Goal: Task Accomplishment & Management: Manage account settings

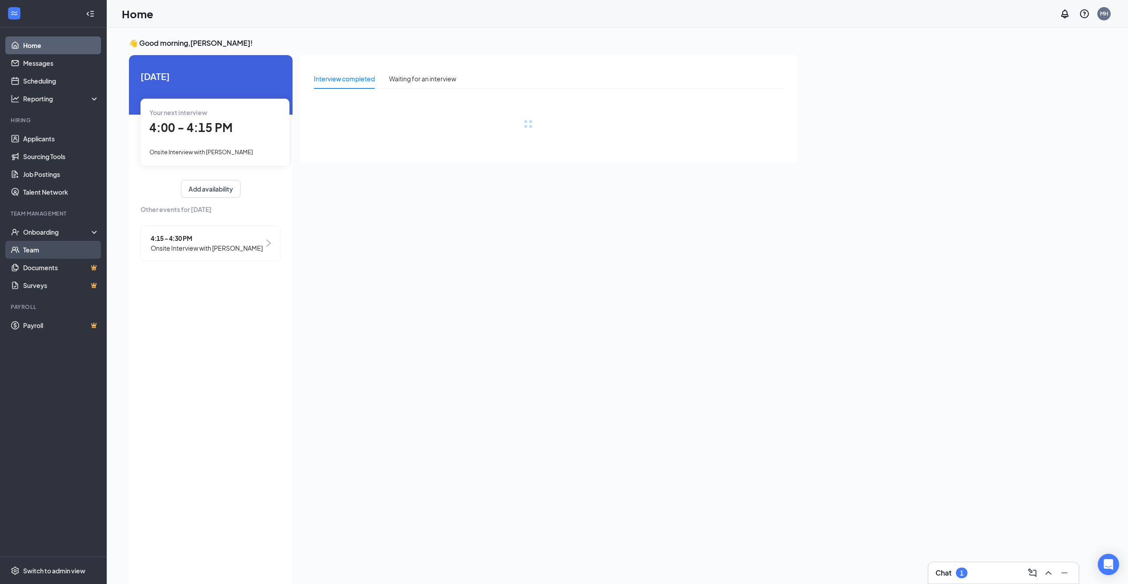
click at [72, 250] on link "Team" at bounding box center [61, 250] width 76 height 18
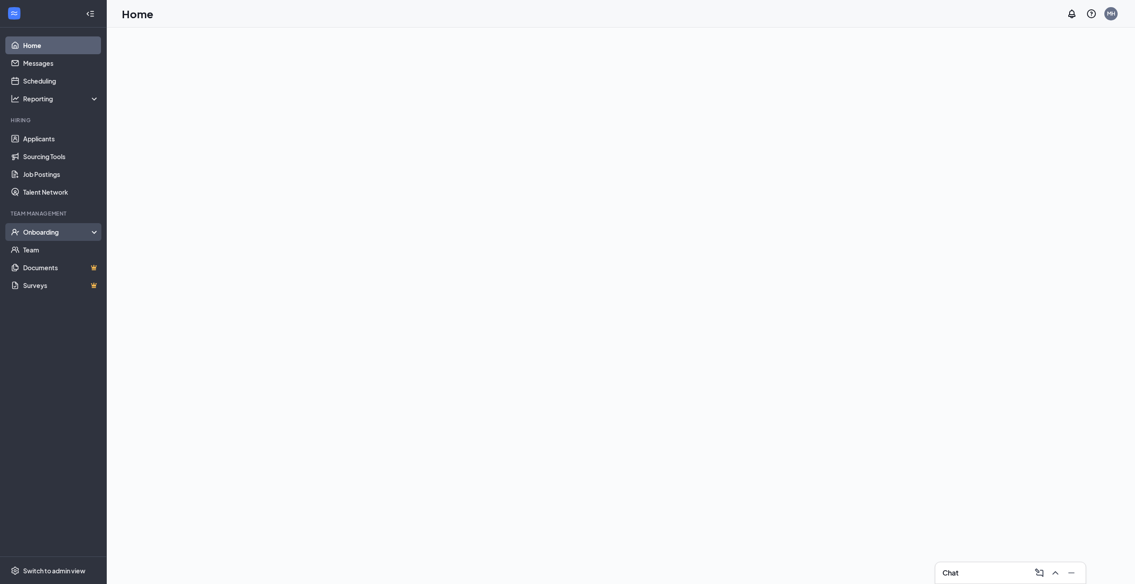
click at [51, 233] on div "Onboarding" at bounding box center [57, 232] width 68 height 9
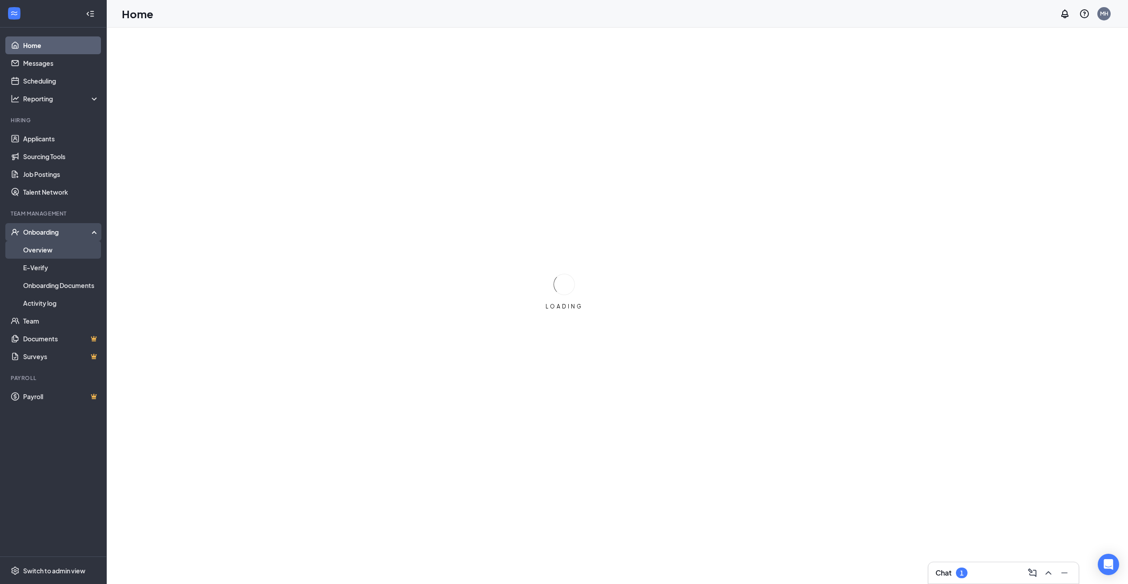
click at [45, 252] on link "Overview" at bounding box center [61, 250] width 76 height 18
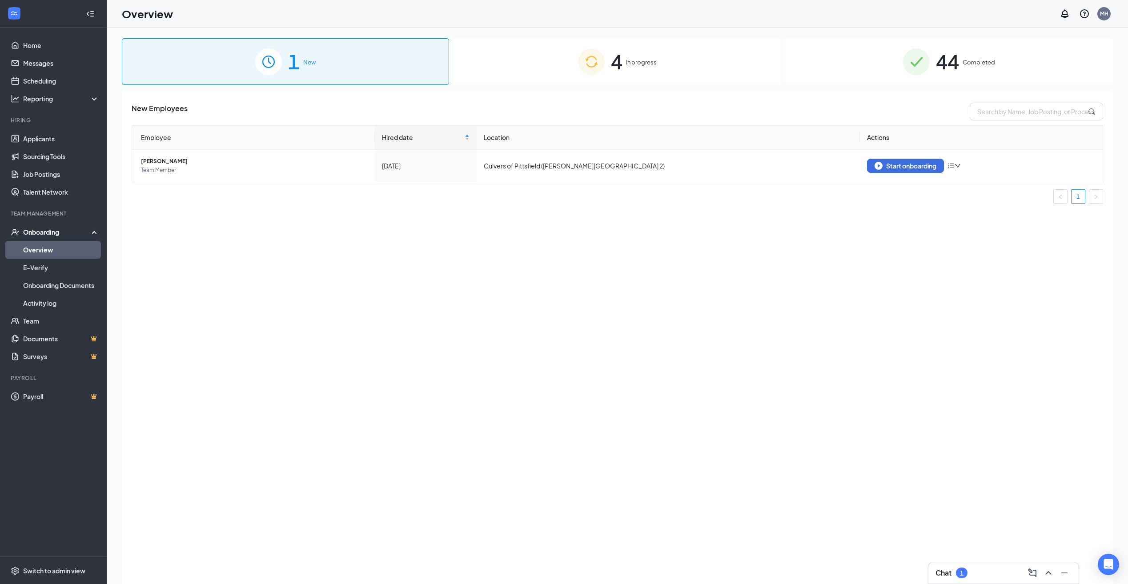
click at [603, 60] on img at bounding box center [591, 61] width 27 height 27
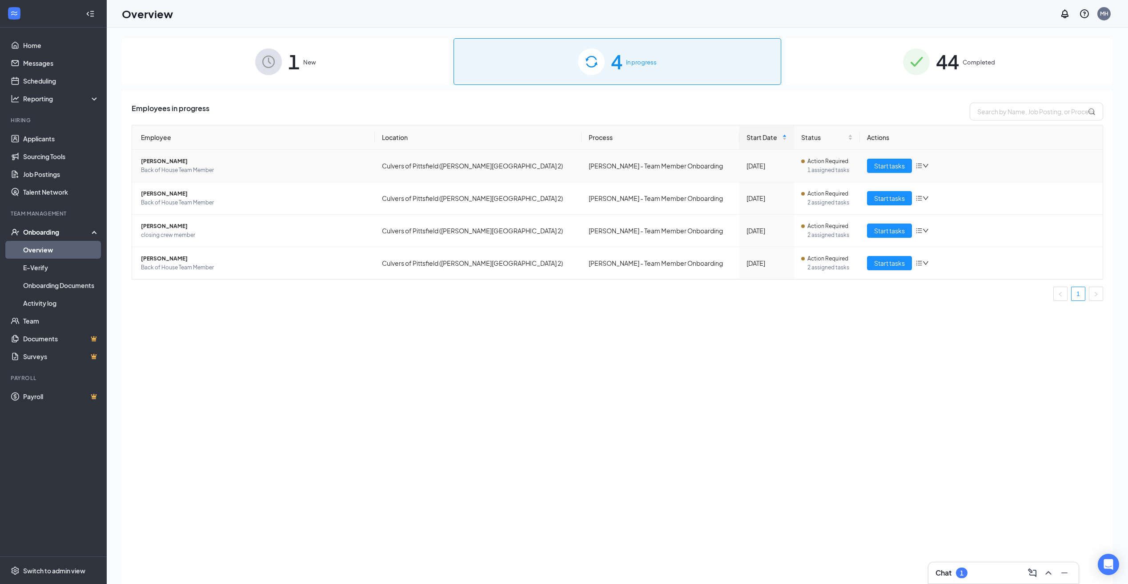
click at [522, 153] on td "Culvers of Pittsfield ([PERSON_NAME][GEOGRAPHIC_DATA] 2)" at bounding box center [478, 166] width 207 height 32
click at [50, 147] on link "Applicants" at bounding box center [61, 139] width 76 height 18
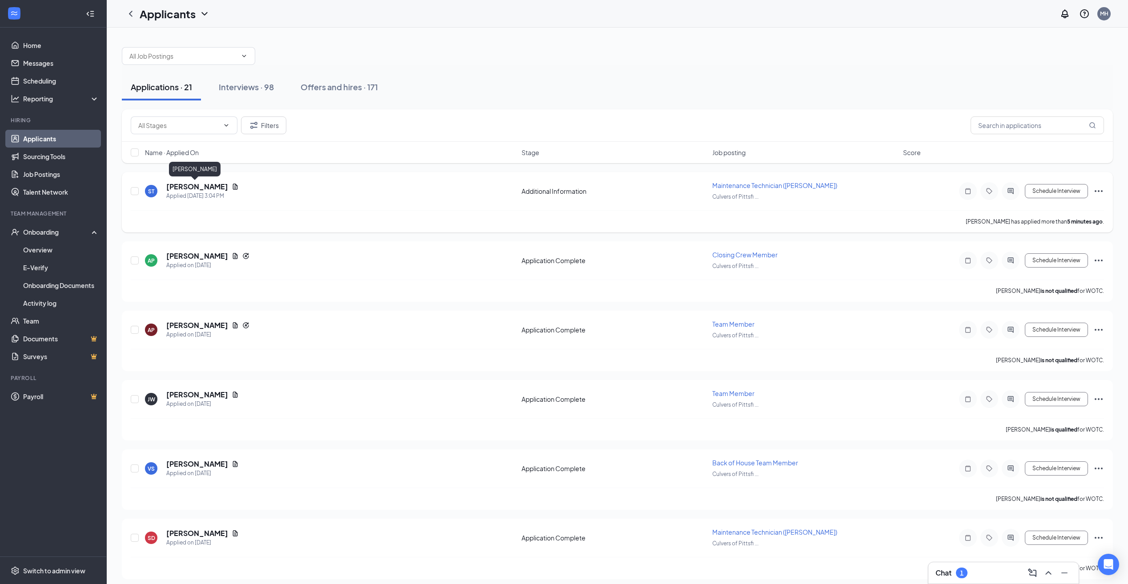
click at [195, 180] on div "[PERSON_NAME]" at bounding box center [195, 171] width 52 height 18
click at [196, 190] on h5 "[PERSON_NAME]" at bounding box center [197, 187] width 62 height 10
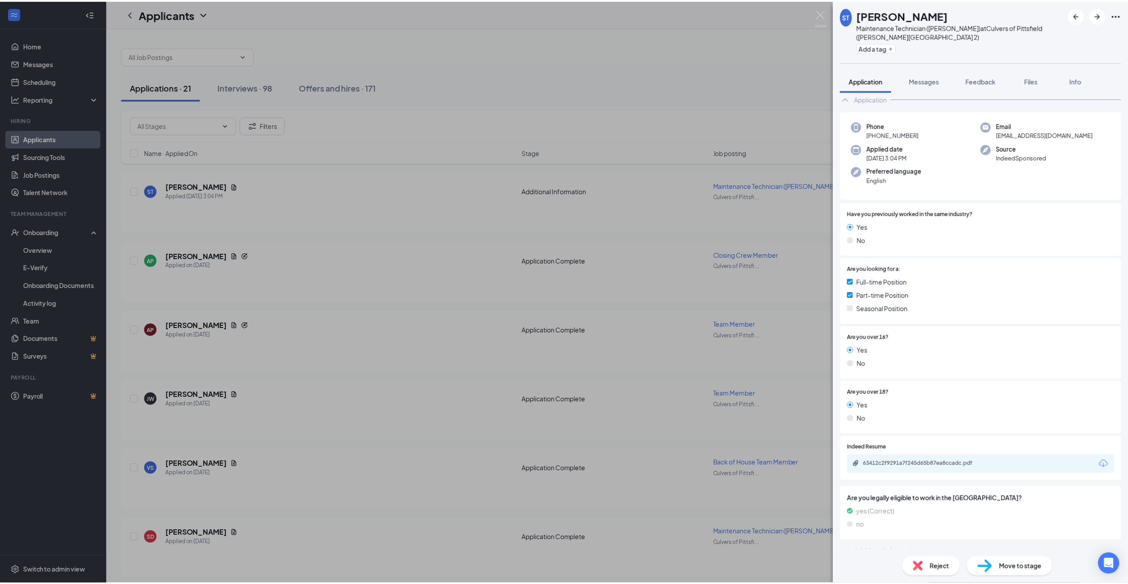
scroll to position [21, 0]
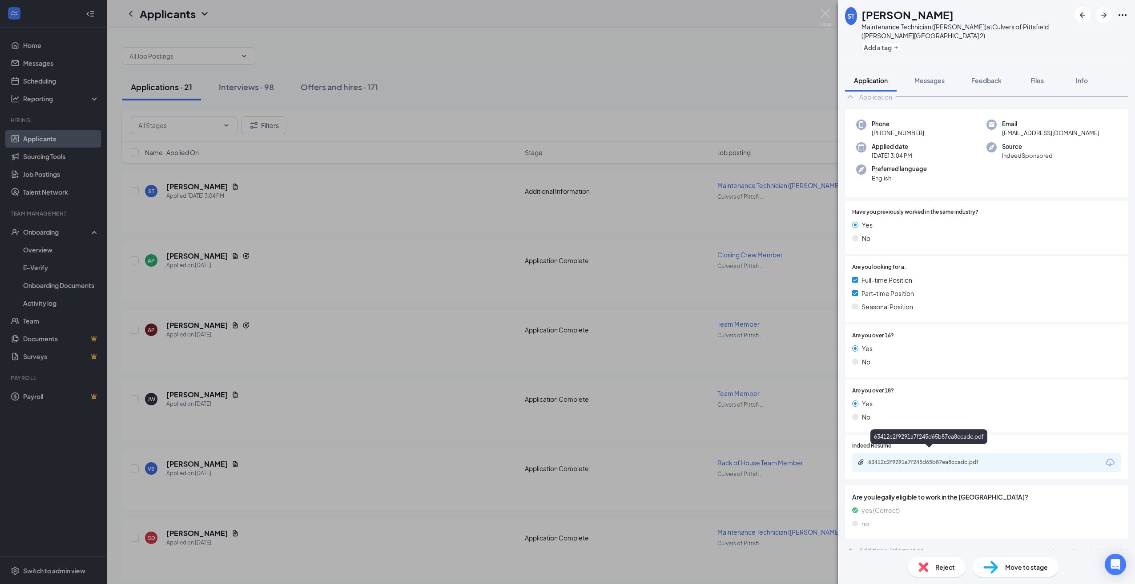
click at [923, 459] on div "63412c2f9291a7f245d65b87ea8ccadc.pdf" at bounding box center [930, 462] width 124 height 7
click at [1018, 573] on div "Move to stage" at bounding box center [1015, 567] width 86 height 20
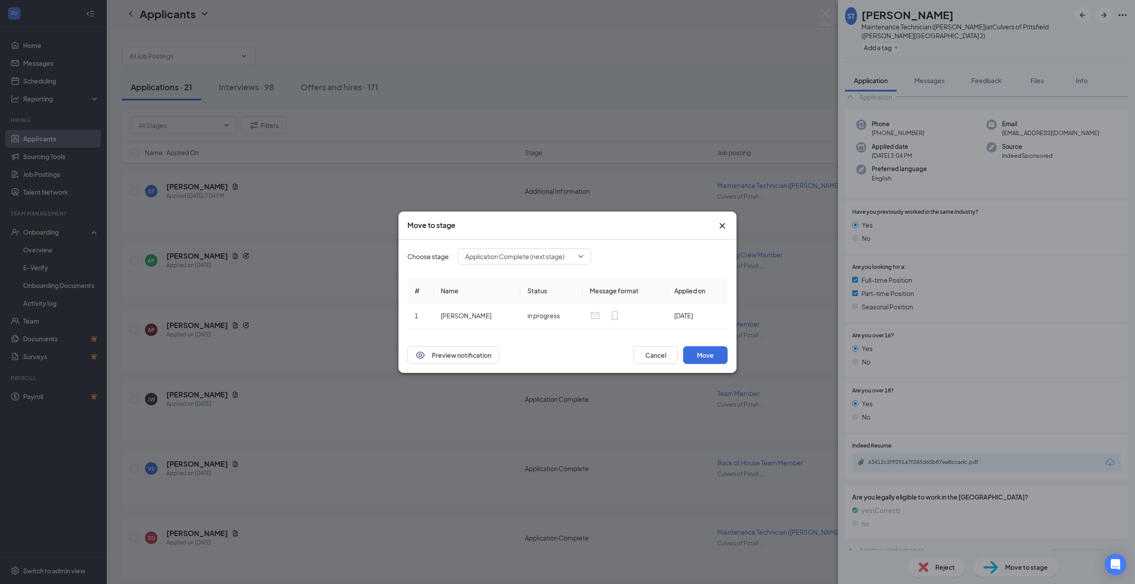
click at [723, 226] on icon "Cross" at bounding box center [722, 226] width 11 height 11
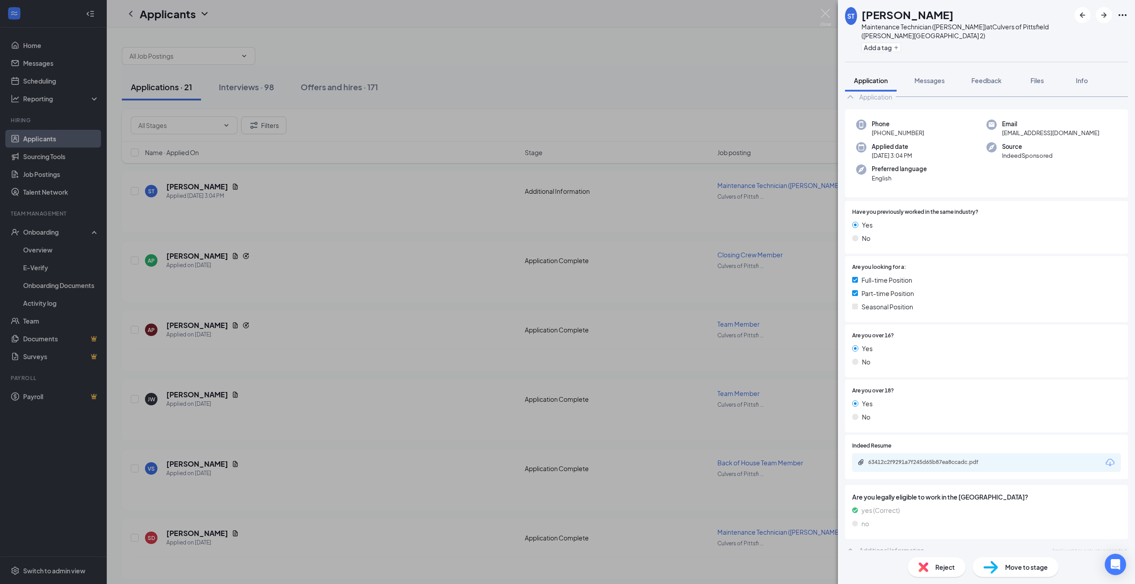
click at [370, 239] on div "ST [PERSON_NAME] Maintenance Technician ([PERSON_NAME]) at [GEOGRAPHIC_DATA] of…" at bounding box center [567, 292] width 1135 height 584
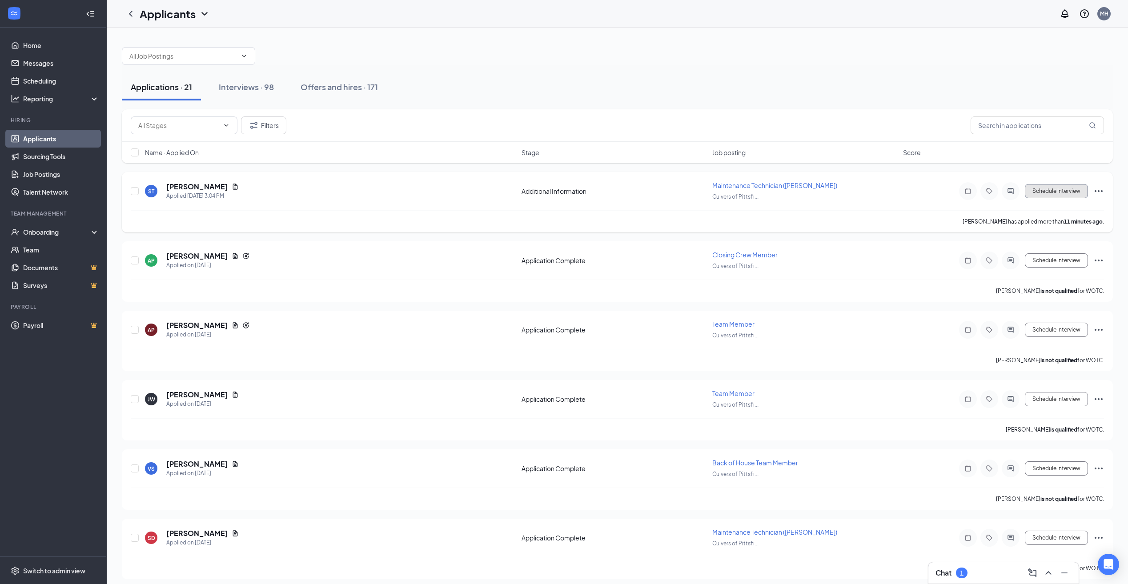
click at [1058, 191] on button "Schedule Interview" at bounding box center [1056, 191] width 63 height 14
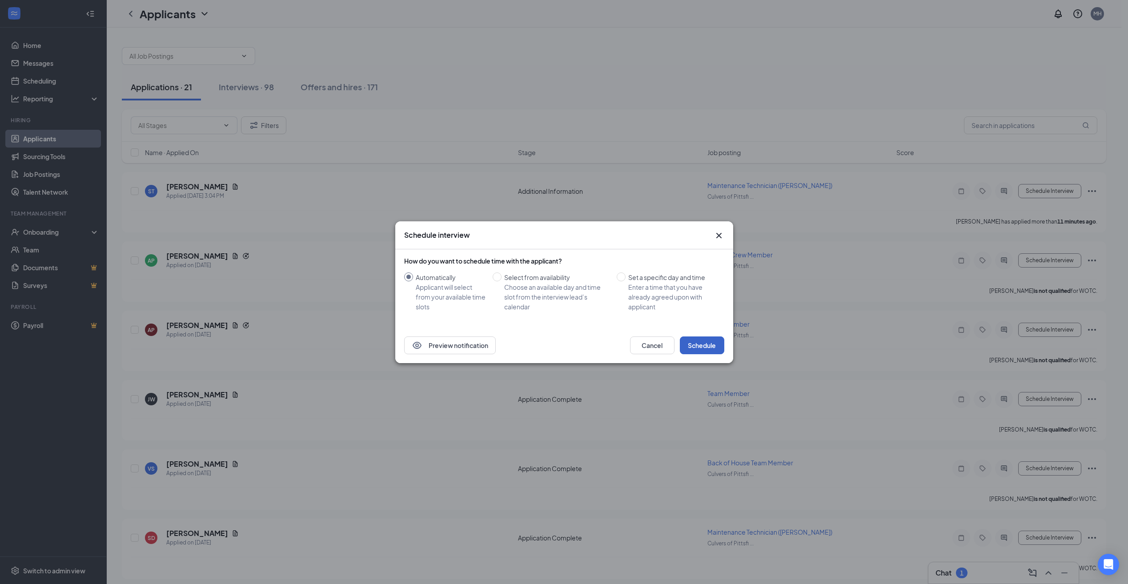
click at [702, 344] on button "Schedule" at bounding box center [702, 346] width 44 height 18
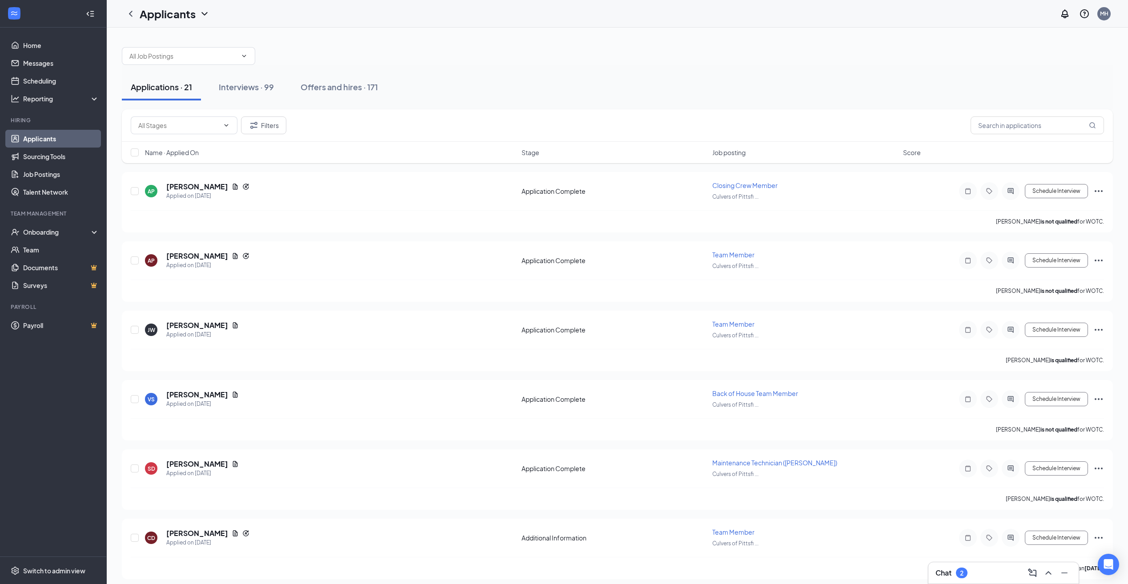
click at [465, 93] on div "Applications · 21 Interviews · 99 Offers and hires · 171" at bounding box center [617, 87] width 991 height 27
click at [208, 397] on h5 "[PERSON_NAME]" at bounding box center [197, 395] width 62 height 10
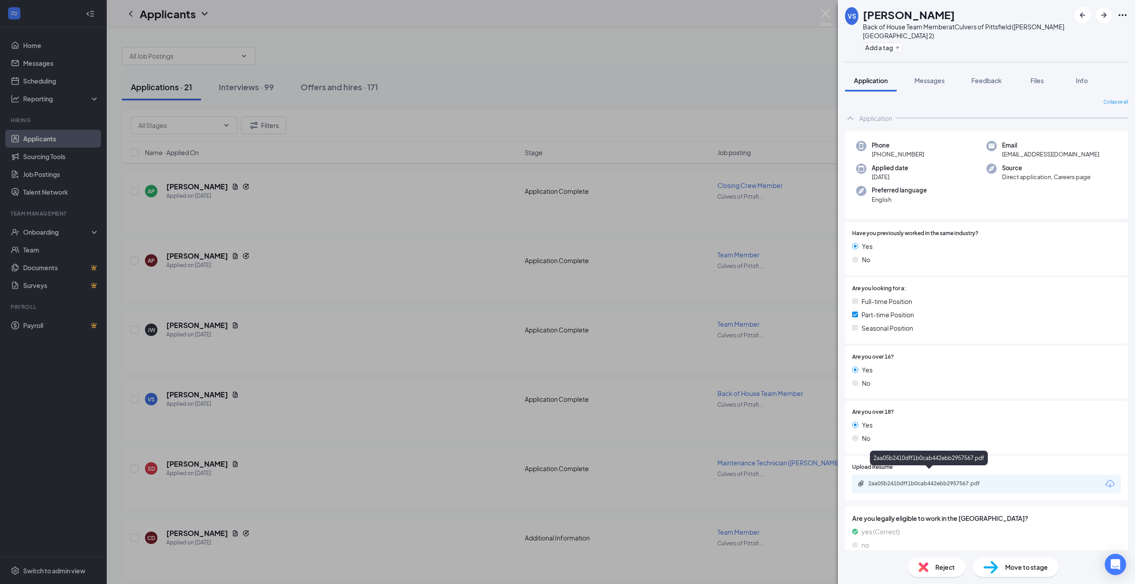
click at [942, 480] on div "2aa05b2410dff1b0cab442ebb2957567.pdf" at bounding box center [930, 483] width 124 height 7
